Goal: Find specific page/section: Find specific page/section

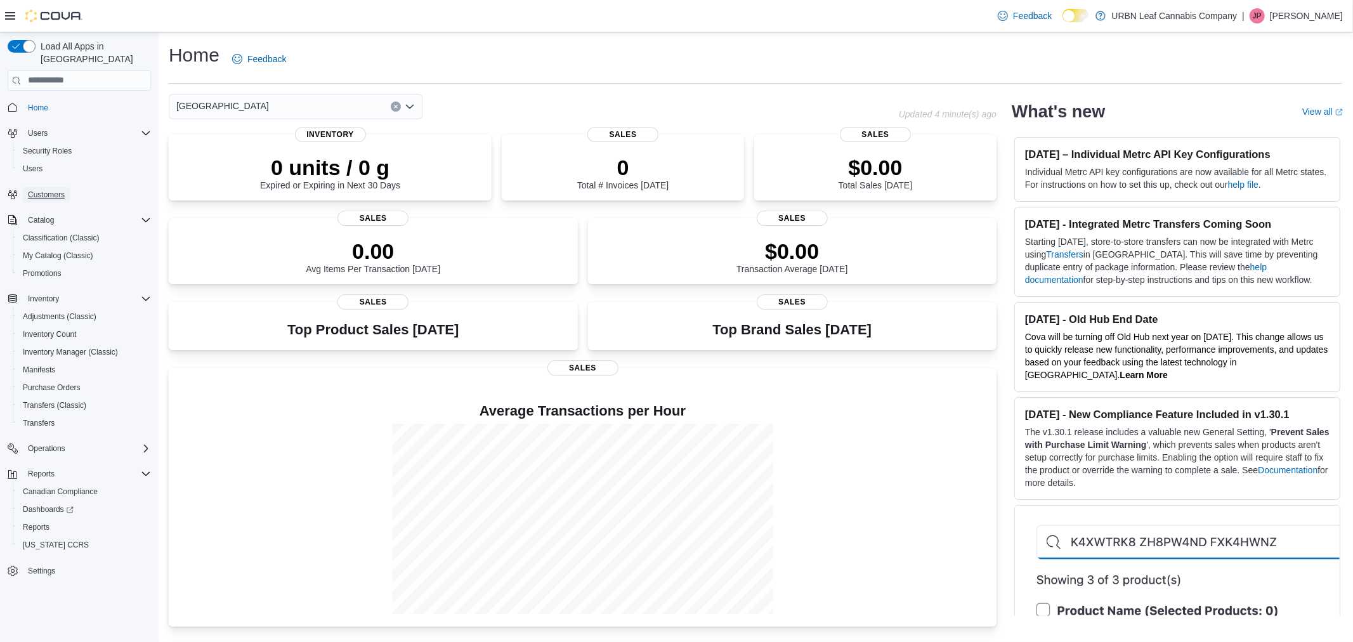
click at [48, 190] on span "Customers" at bounding box center [46, 195] width 37 height 10
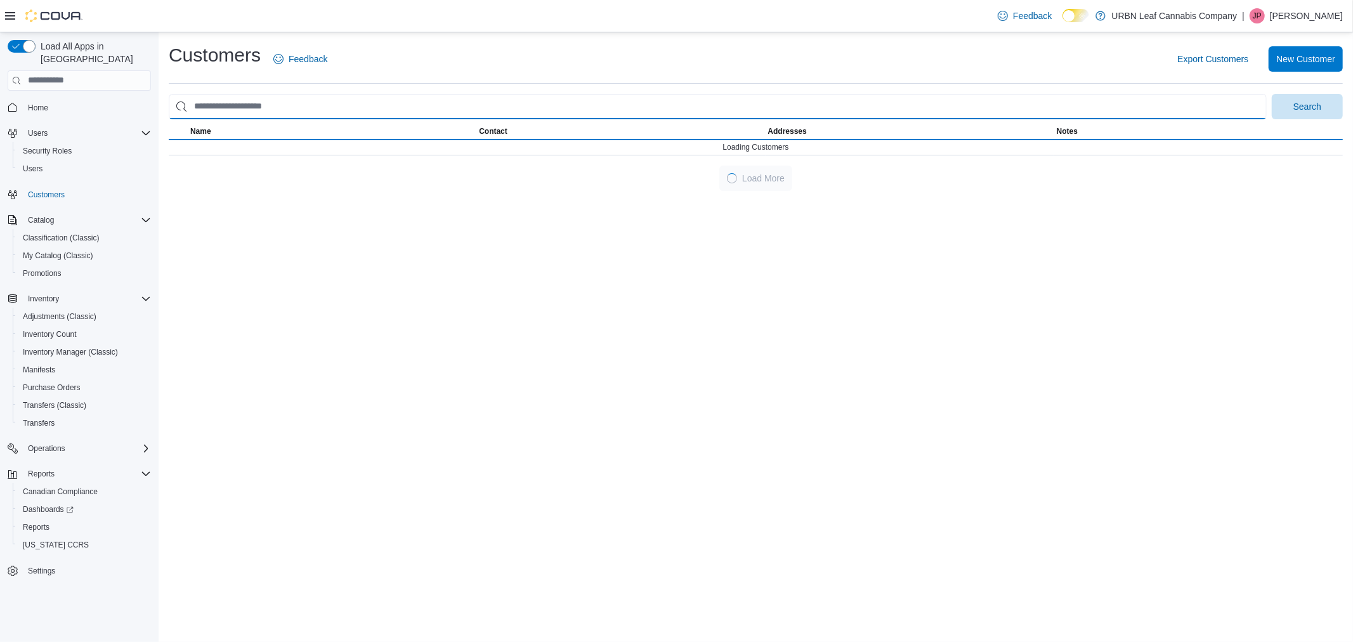
click at [281, 111] on input "search" at bounding box center [718, 106] width 1098 height 25
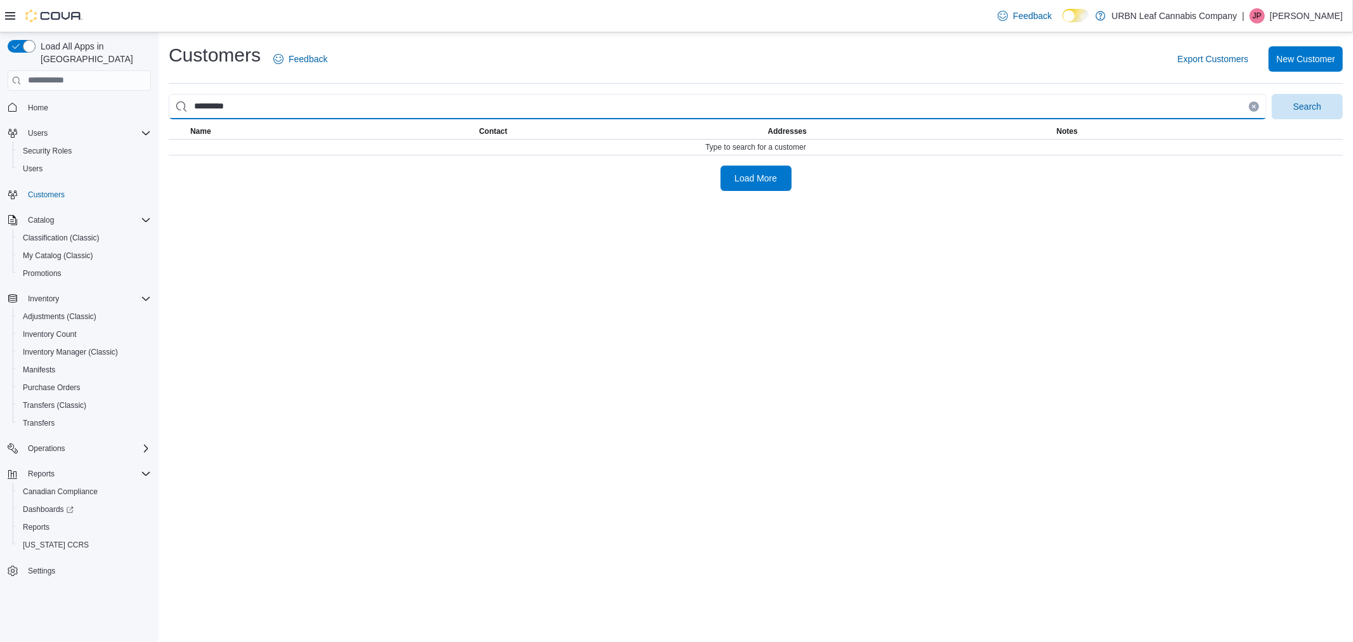
type input "*********"
click at [1272, 94] on button "Search" at bounding box center [1307, 106] width 71 height 25
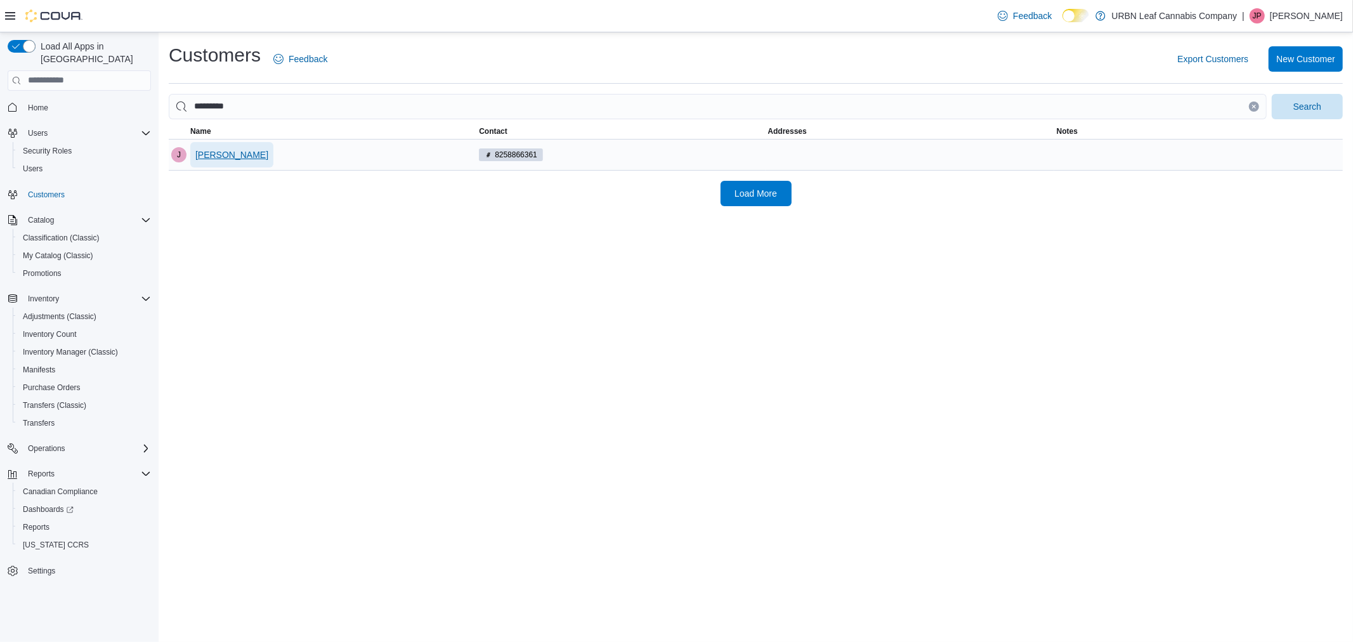
click at [216, 157] on span "[PERSON_NAME]" at bounding box center [231, 154] width 73 height 13
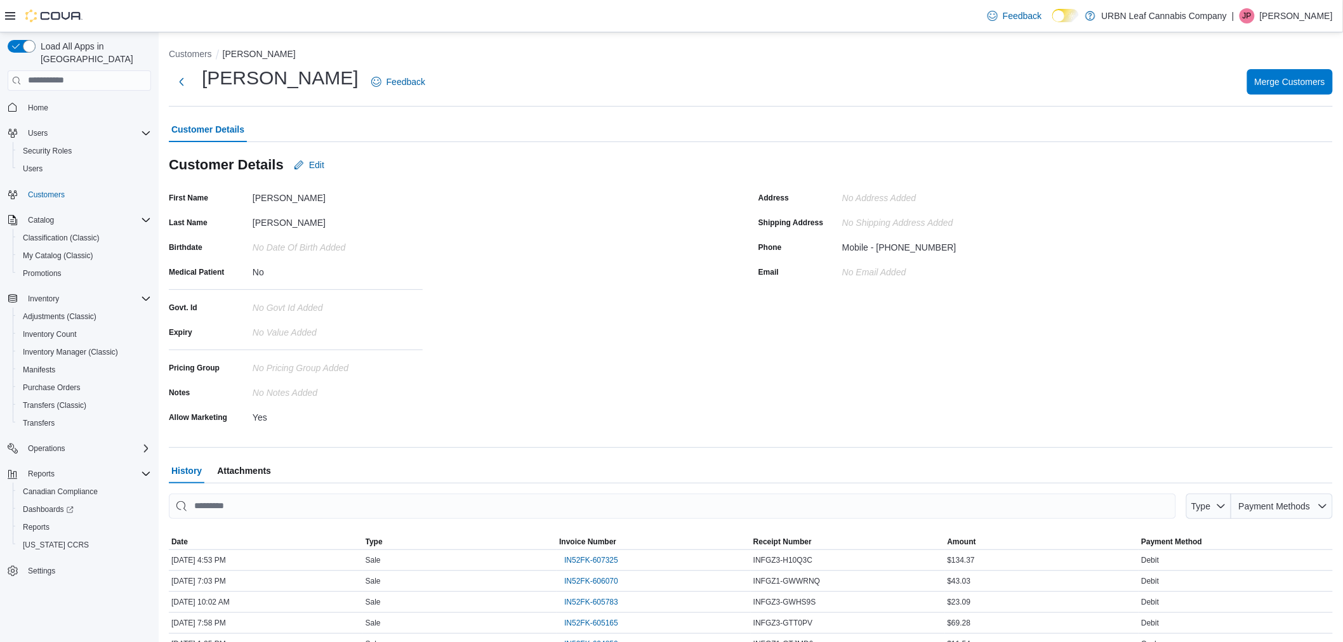
click at [955, 244] on div "Mobile - [PHONE_NUMBER]" at bounding box center [927, 244] width 170 height 15
drag, startPoint x: 942, startPoint y: 244, endPoint x: 954, endPoint y: 283, distance: 40.5
click at [878, 254] on div "Mobile - [PHONE_NUMBER]" at bounding box center [927, 247] width 170 height 20
click at [1051, 306] on div "Address No Address added Shipping Address No Shipping Address added Phone Mobil…" at bounding box center [1045, 307] width 574 height 239
click at [692, 221] on div "First Name [PERSON_NAME] Last Name [PERSON_NAME] Birthdate No Date Of Birth add…" at bounding box center [456, 307] width 574 height 239
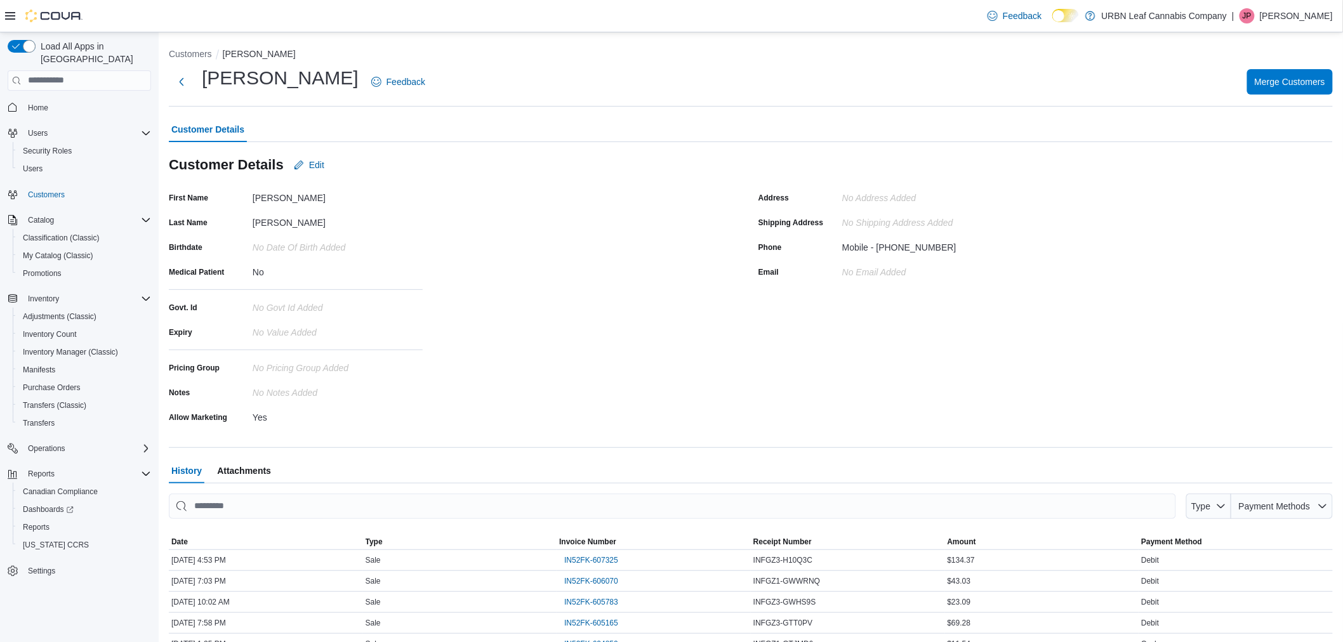
click at [739, 307] on div "First Name [PERSON_NAME] Last Name [PERSON_NAME] Birthdate No Date Of Birth add…" at bounding box center [456, 307] width 574 height 239
click at [880, 369] on div "Address No Address added Shipping Address No Shipping Address added Phone Mobil…" at bounding box center [1045, 307] width 574 height 239
